Goal: Transaction & Acquisition: Obtain resource

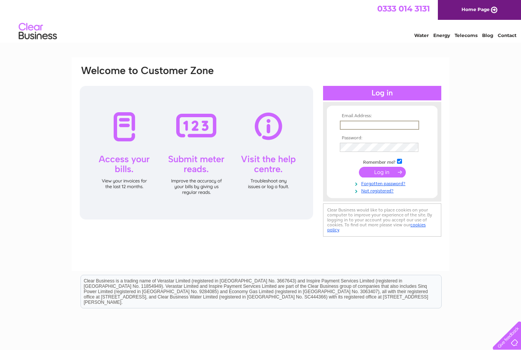
type input "[EMAIL_ADDRESS][DOMAIN_NAME]"
click at [382, 173] on input "submit" at bounding box center [382, 172] width 47 height 11
click at [384, 172] on input "submit" at bounding box center [382, 171] width 47 height 11
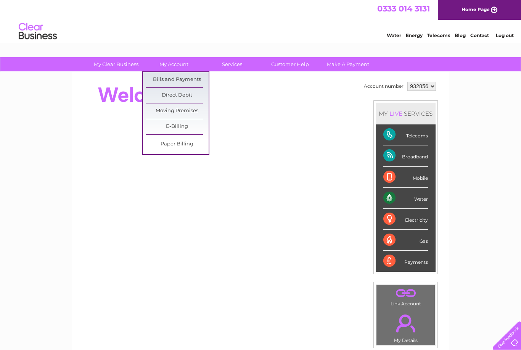
click at [191, 80] on link "Bills and Payments" at bounding box center [177, 79] width 63 height 15
click at [189, 81] on link "Bills and Payments" at bounding box center [177, 79] width 63 height 15
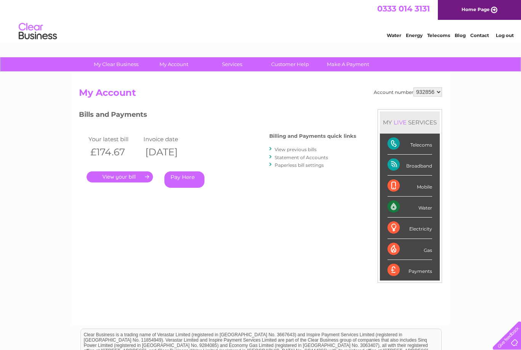
click at [306, 157] on link "Statement of Accounts" at bounding box center [301, 158] width 53 height 6
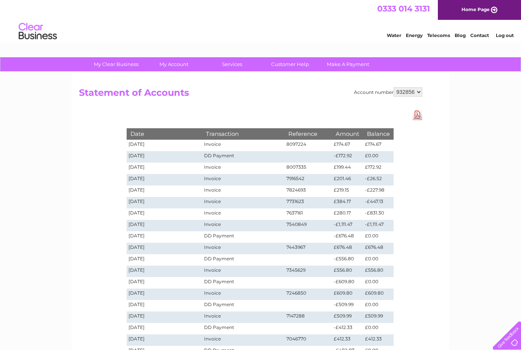
click at [226, 182] on td "Invoice" at bounding box center [243, 179] width 82 height 11
click at [153, 176] on td "09/07/2025" at bounding box center [165, 179] width 76 height 11
click at [363, 180] on td "£201.46" at bounding box center [347, 179] width 31 height 11
click at [415, 116] on link "Download Pdf" at bounding box center [418, 114] width 10 height 11
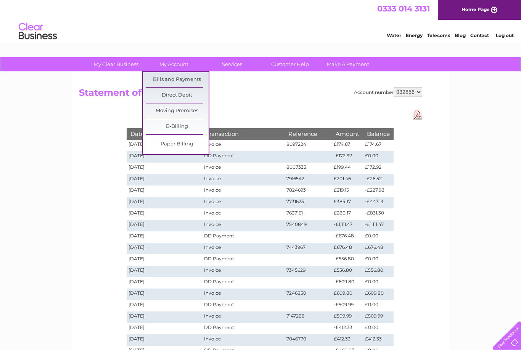
click at [194, 146] on link "Paper Billing" at bounding box center [177, 144] width 63 height 15
click at [190, 126] on link "E-Billing" at bounding box center [177, 126] width 63 height 15
click at [193, 129] on link "E-Billing" at bounding box center [177, 126] width 63 height 15
click at [191, 77] on link "Bills and Payments" at bounding box center [177, 79] width 63 height 15
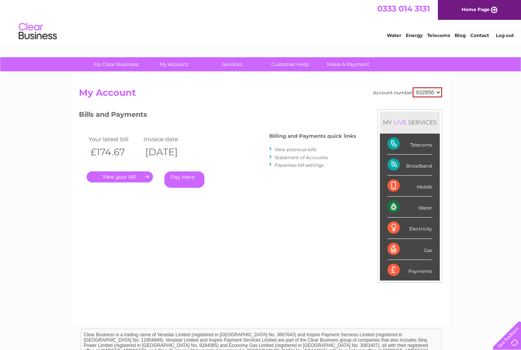
click at [289, 151] on link "View previous bills" at bounding box center [296, 150] width 42 height 6
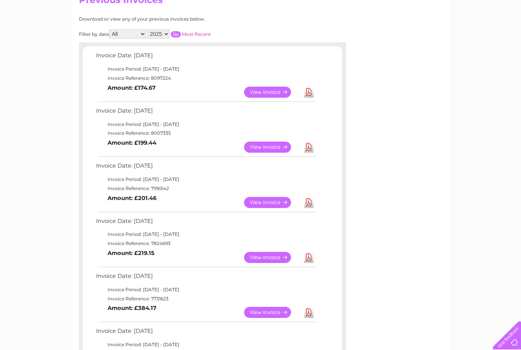
scroll to position [92, 0]
click at [267, 258] on link "View" at bounding box center [272, 257] width 56 height 11
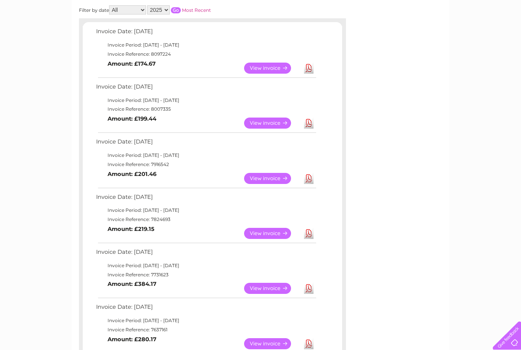
click at [312, 232] on link "Download" at bounding box center [309, 233] width 10 height 11
click at [276, 177] on link "View" at bounding box center [272, 178] width 56 height 11
click at [311, 177] on link "Download" at bounding box center [309, 178] width 10 height 11
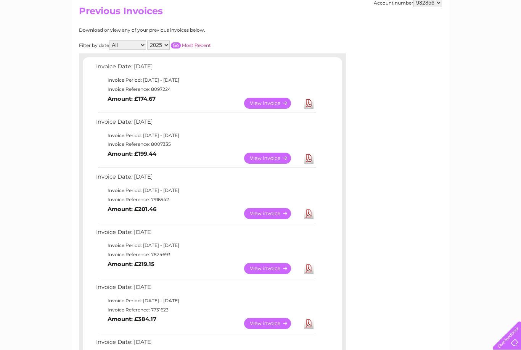
scroll to position [78, 0]
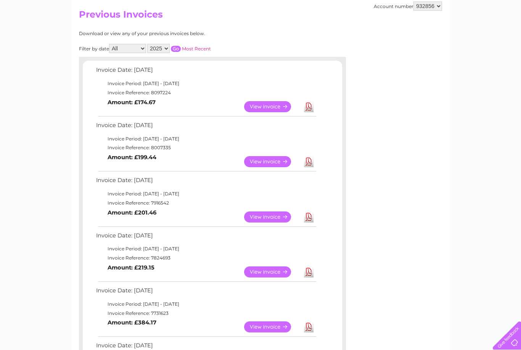
click at [312, 160] on link "Download" at bounding box center [309, 161] width 10 height 11
